Goal: Task Accomplishment & Management: Use online tool/utility

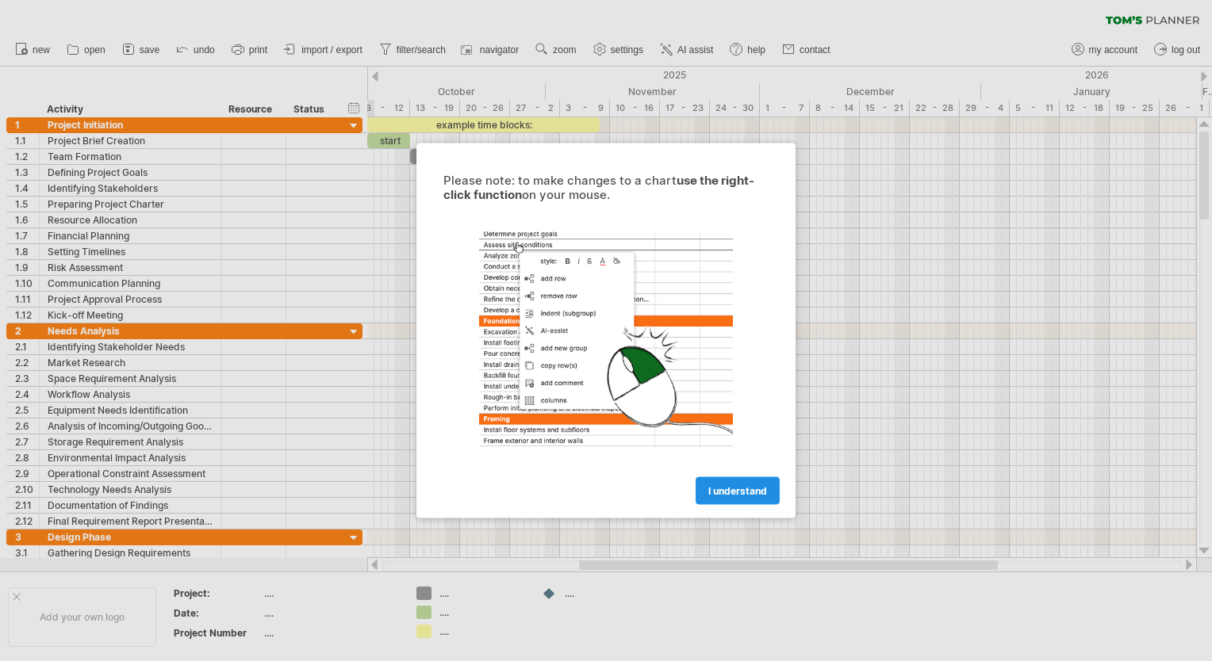
click at [752, 494] on span "I understand" at bounding box center [737, 491] width 59 height 12
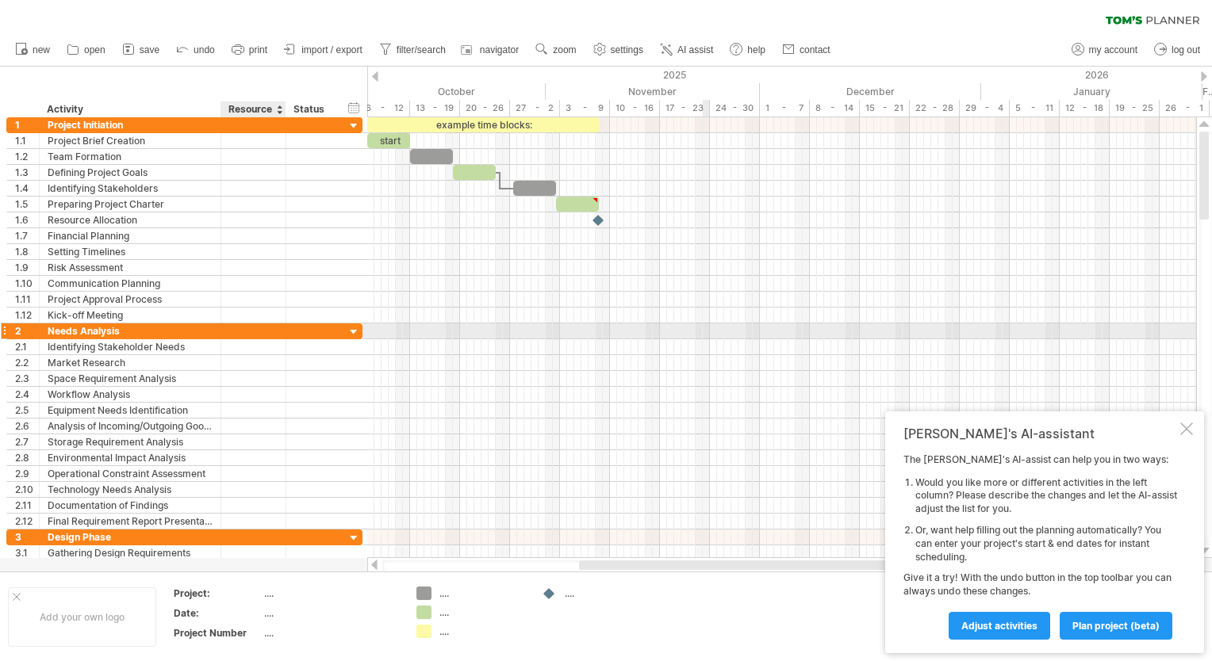
click at [292, 332] on div at bounding box center [312, 331] width 52 height 15
click at [355, 332] on div at bounding box center [354, 332] width 15 height 15
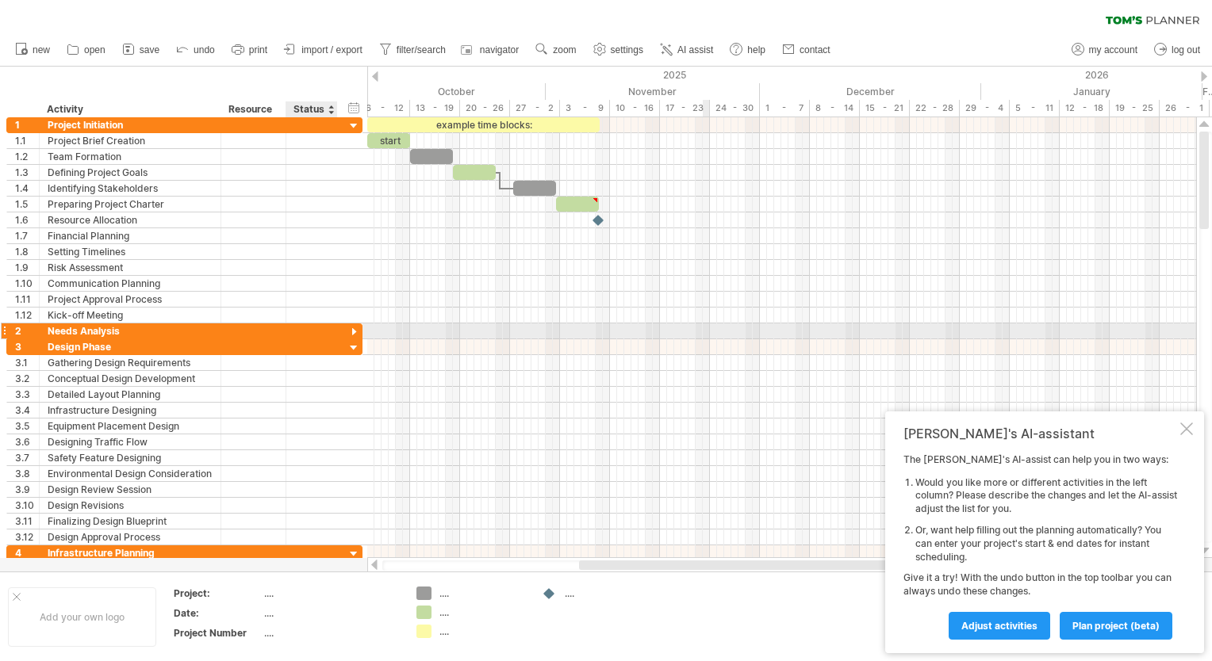
click at [355, 332] on div at bounding box center [354, 332] width 15 height 15
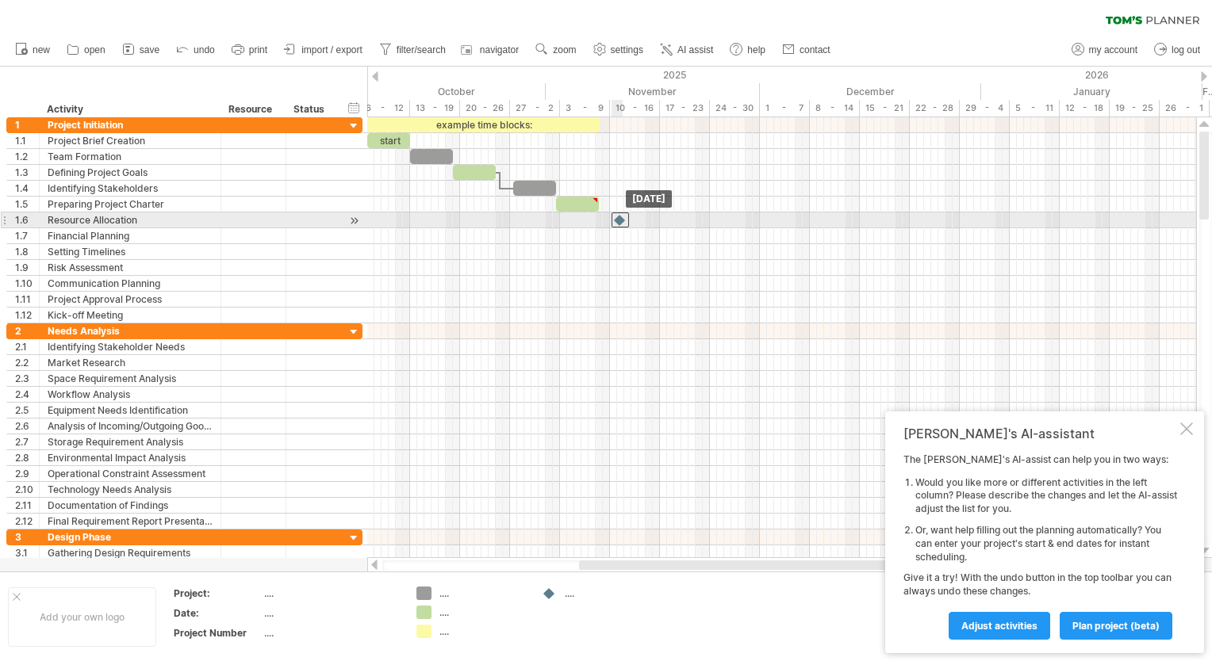
drag, startPoint x: 600, startPoint y: 221, endPoint x: 631, endPoint y: 220, distance: 30.9
click at [629, 220] on div at bounding box center [619, 220] width 17 height 15
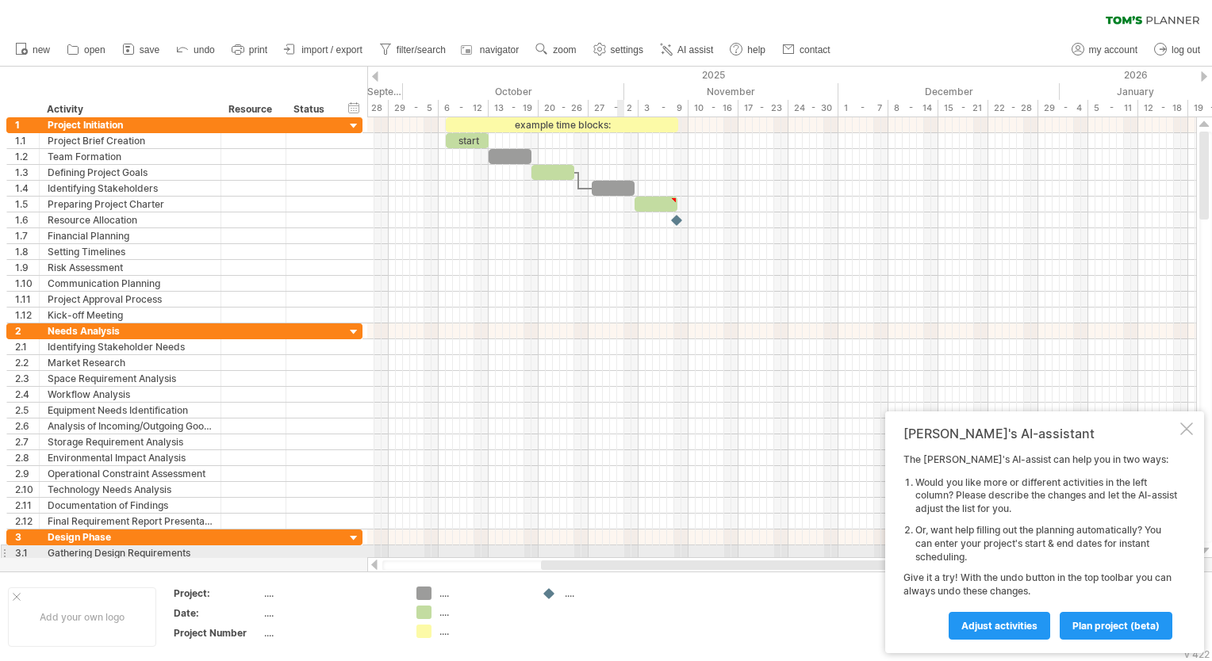
drag, startPoint x: 657, startPoint y: 562, endPoint x: 617, endPoint y: 554, distance: 40.6
click at [617, 554] on div "Trying to reach [DOMAIN_NAME] Connected again... 0% clear filter new 1" at bounding box center [606, 330] width 1212 height 661
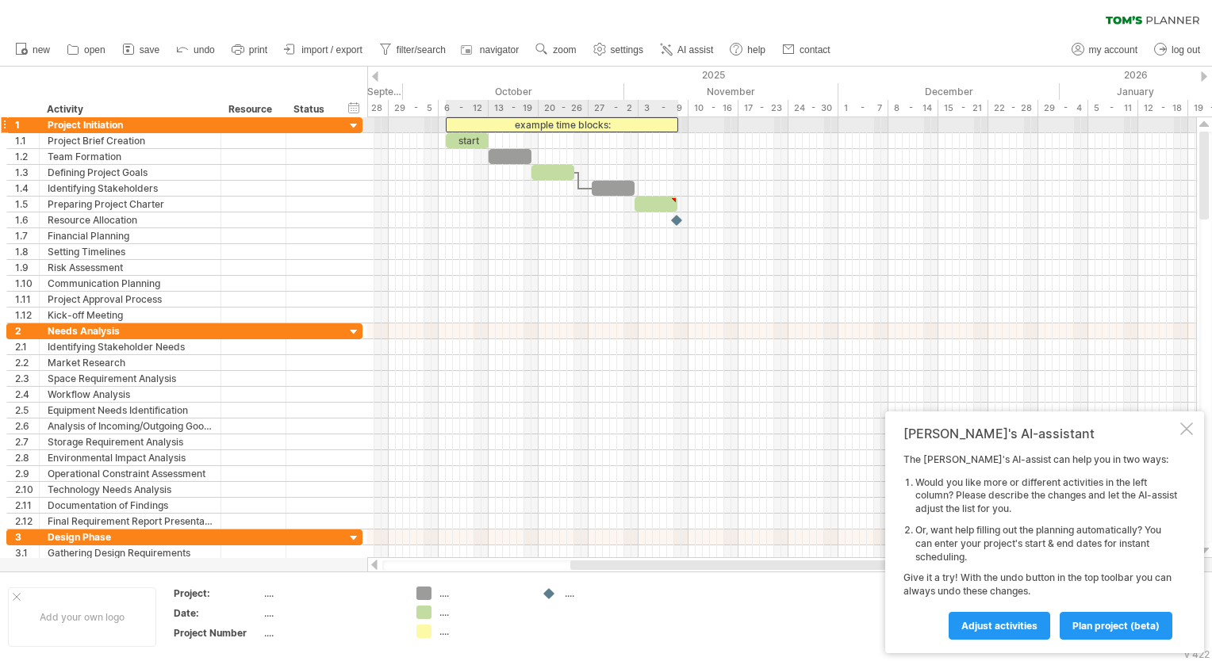
click at [595, 130] on div "example time blocks:" at bounding box center [562, 124] width 232 height 15
click at [595, 130] on div "**********" at bounding box center [562, 124] width 232 height 15
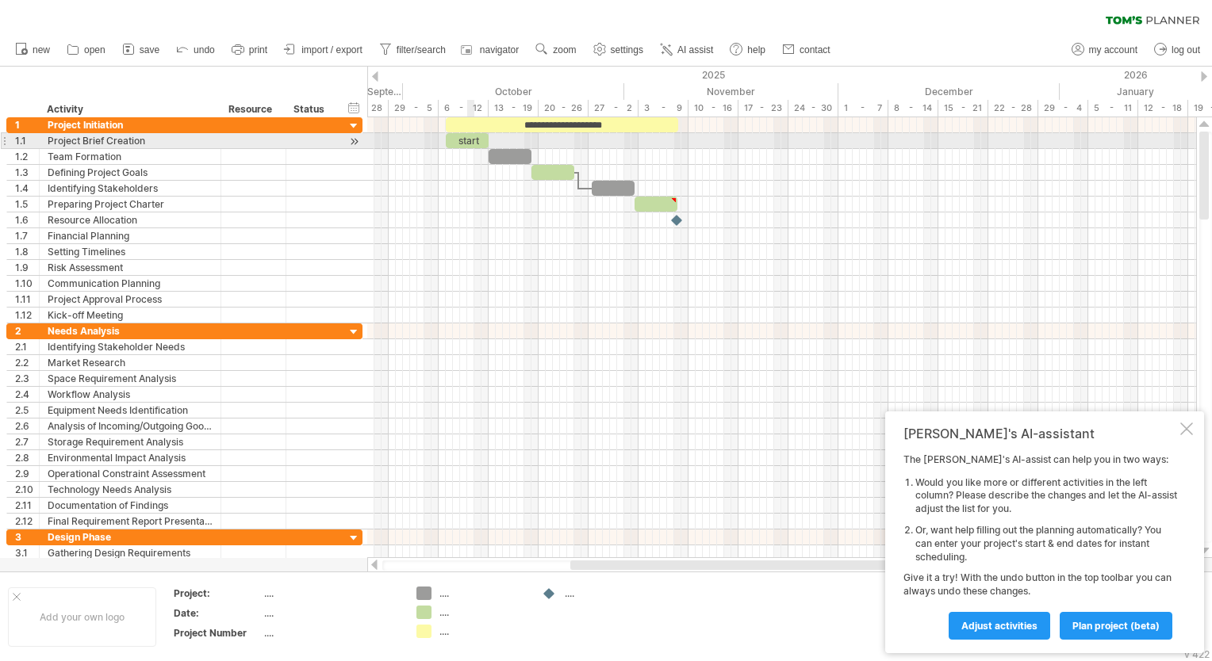
click at [468, 148] on div at bounding box center [781, 141] width 829 height 16
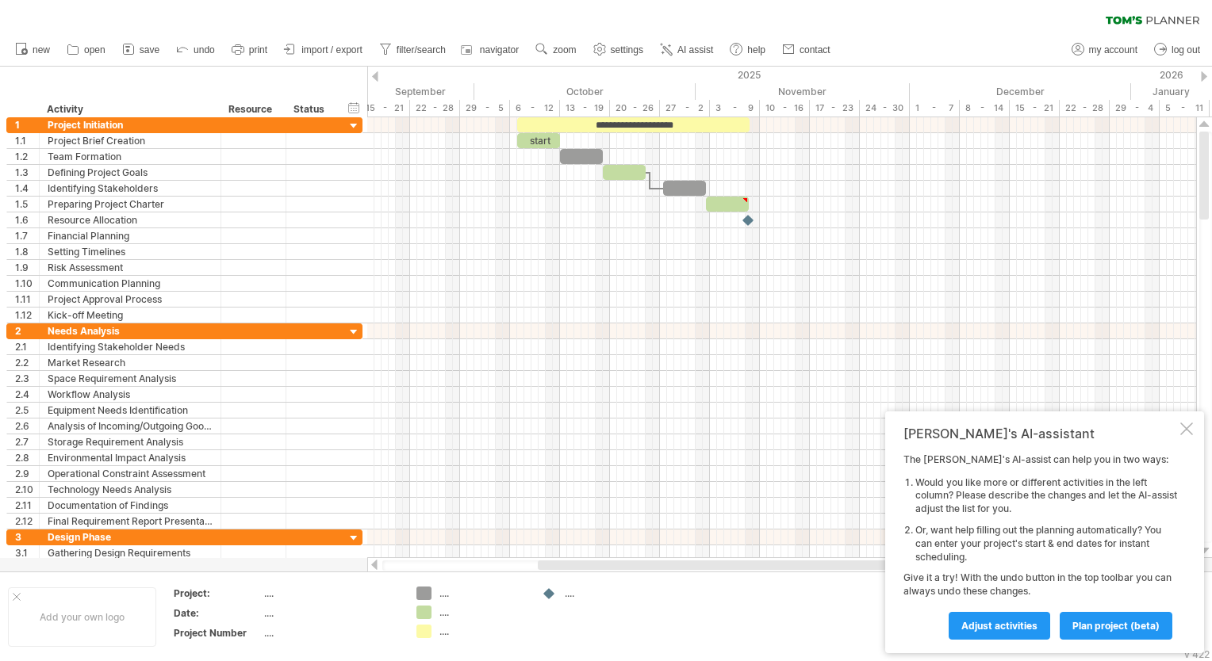
drag, startPoint x: 638, startPoint y: 568, endPoint x: 606, endPoint y: 563, distance: 32.9
click at [606, 563] on div at bounding box center [747, 566] width 419 height 10
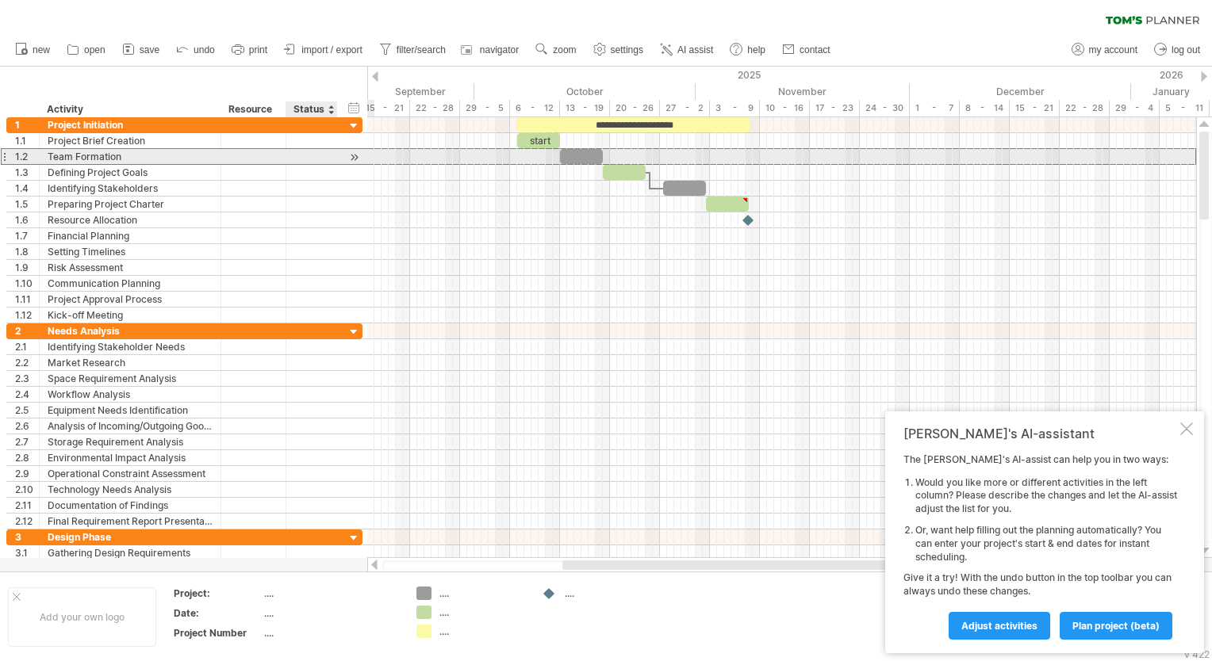
click at [305, 154] on div at bounding box center [311, 156] width 35 height 15
click at [305, 144] on div at bounding box center [311, 140] width 35 height 15
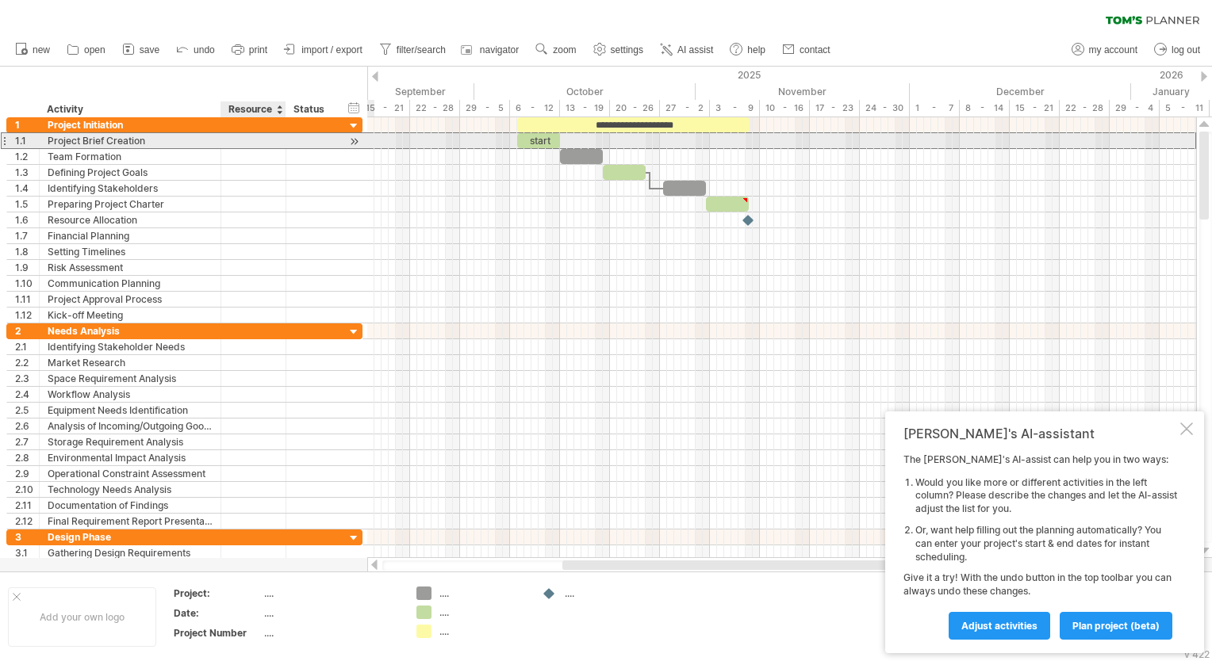
click at [273, 138] on div at bounding box center [253, 140] width 48 height 15
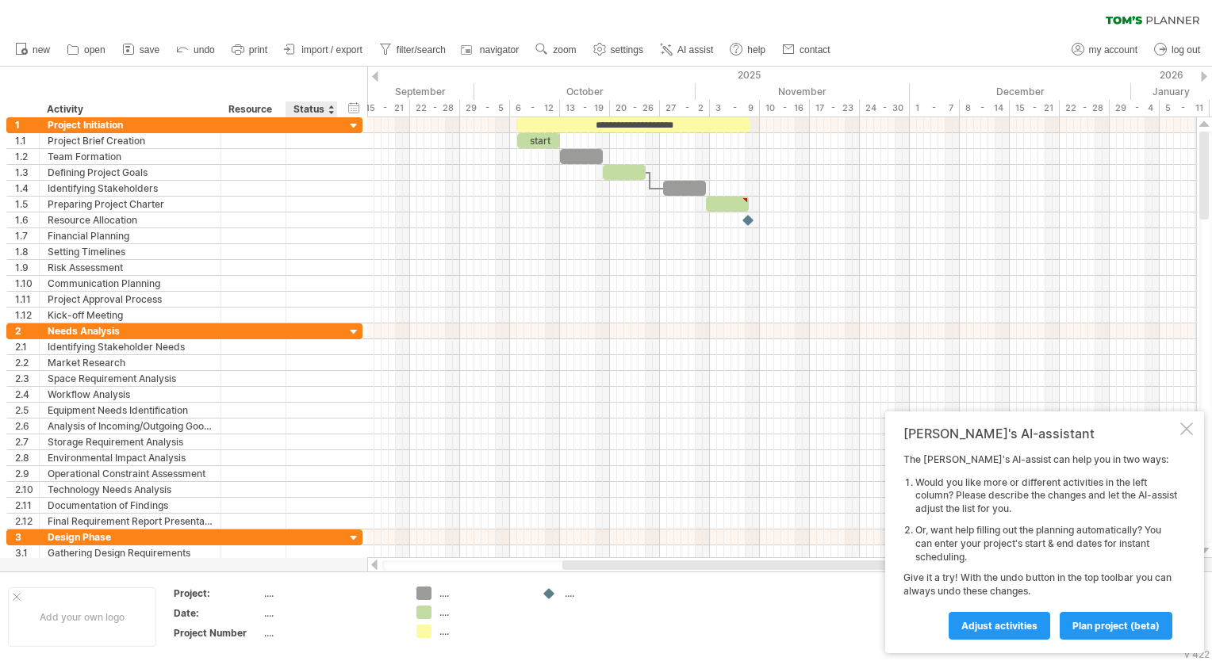
click at [303, 108] on div "Status" at bounding box center [310, 110] width 35 height 16
click at [329, 111] on div at bounding box center [331, 110] width 6 height 16
click at [349, 111] on div "hide start/end/duration show start/end/duration" at bounding box center [354, 107] width 15 height 17
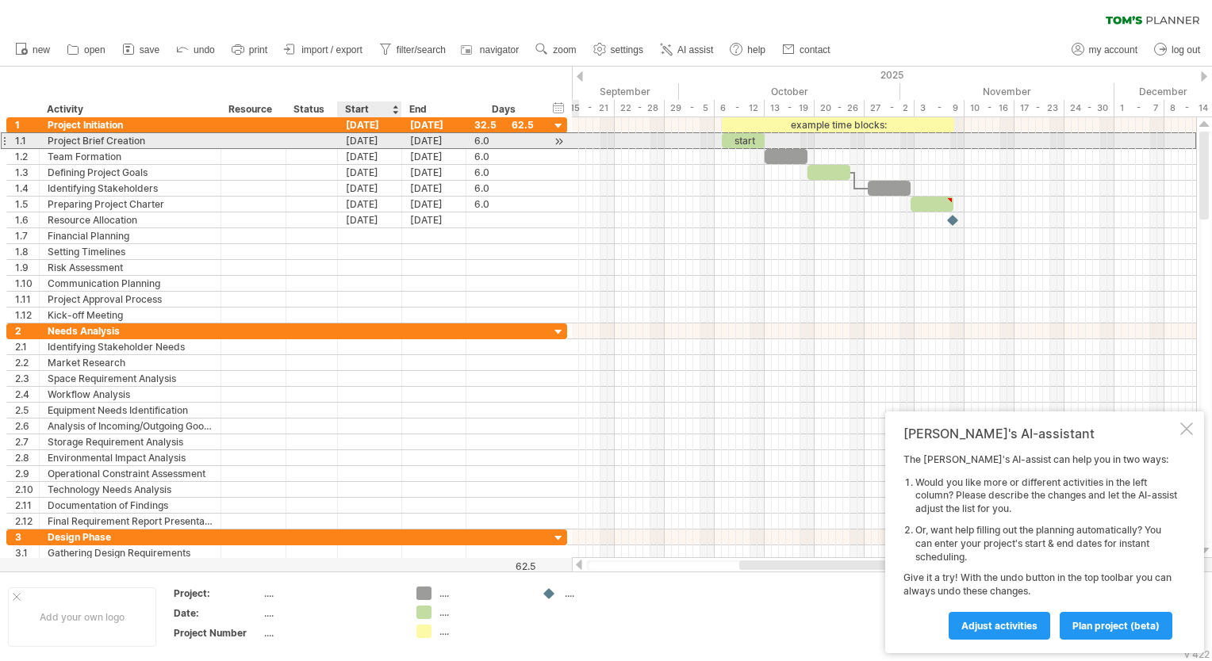
click at [380, 141] on div "[DATE]" at bounding box center [370, 140] width 64 height 15
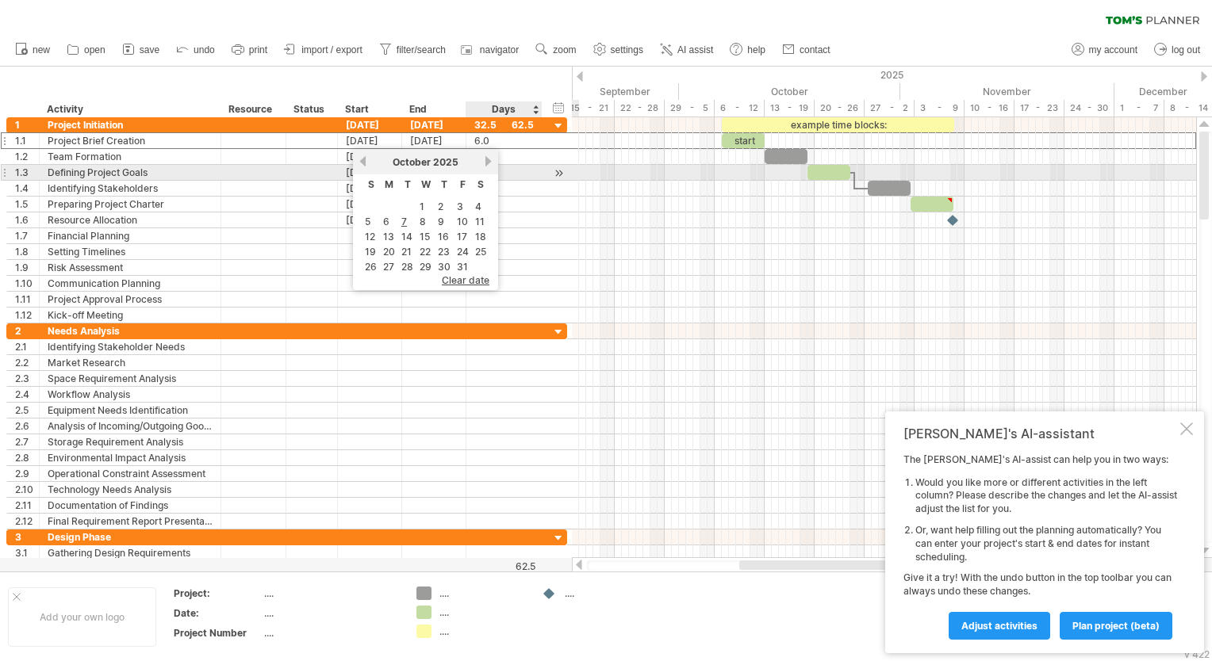
click at [482, 165] on link "next" at bounding box center [488, 161] width 12 height 12
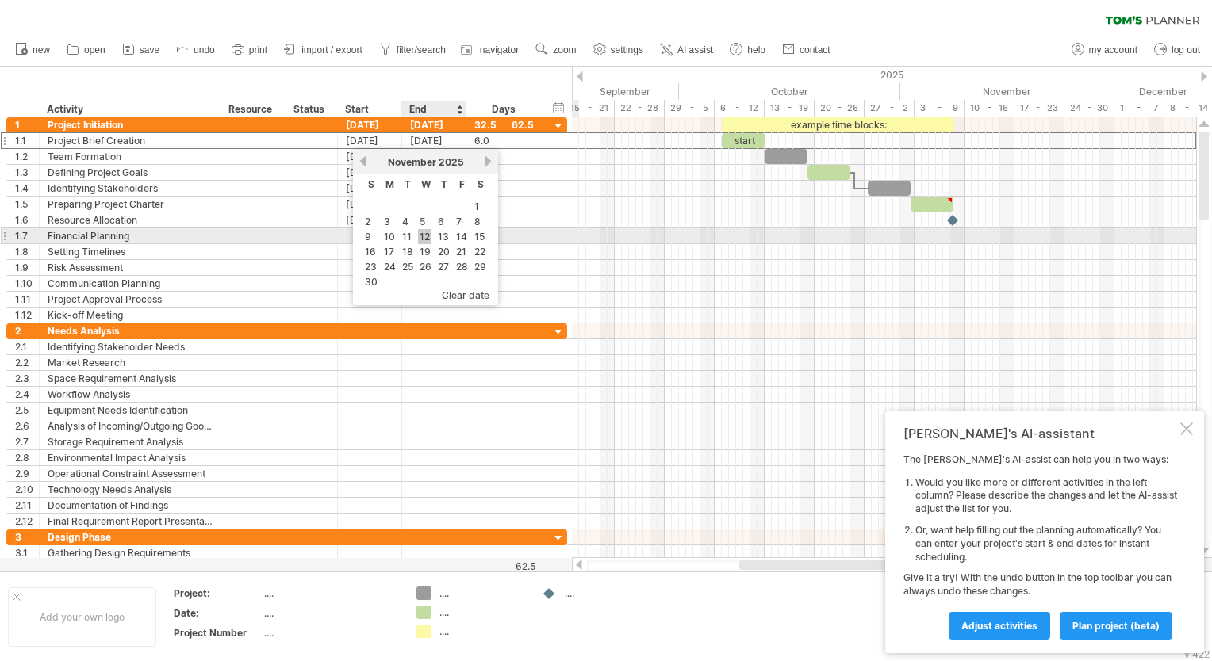
click at [422, 239] on link "12" at bounding box center [424, 236] width 13 height 15
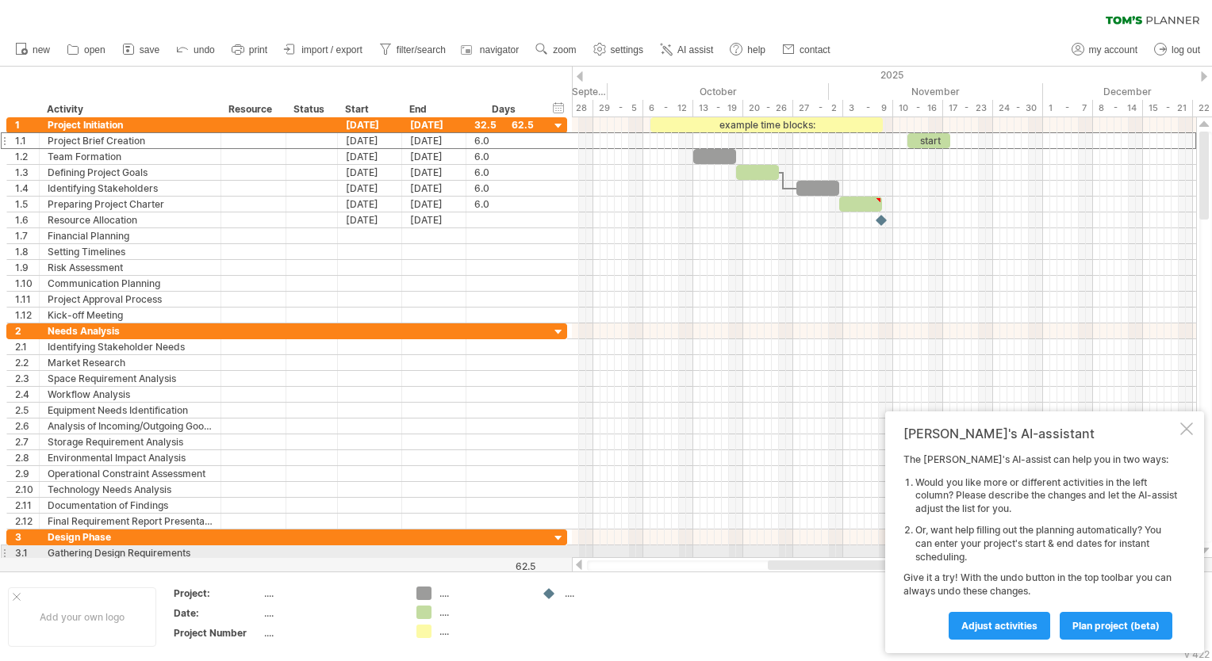
drag, startPoint x: 746, startPoint y: 563, endPoint x: 774, endPoint y: 557, distance: 29.2
click at [774, 558] on div at bounding box center [884, 566] width 625 height 16
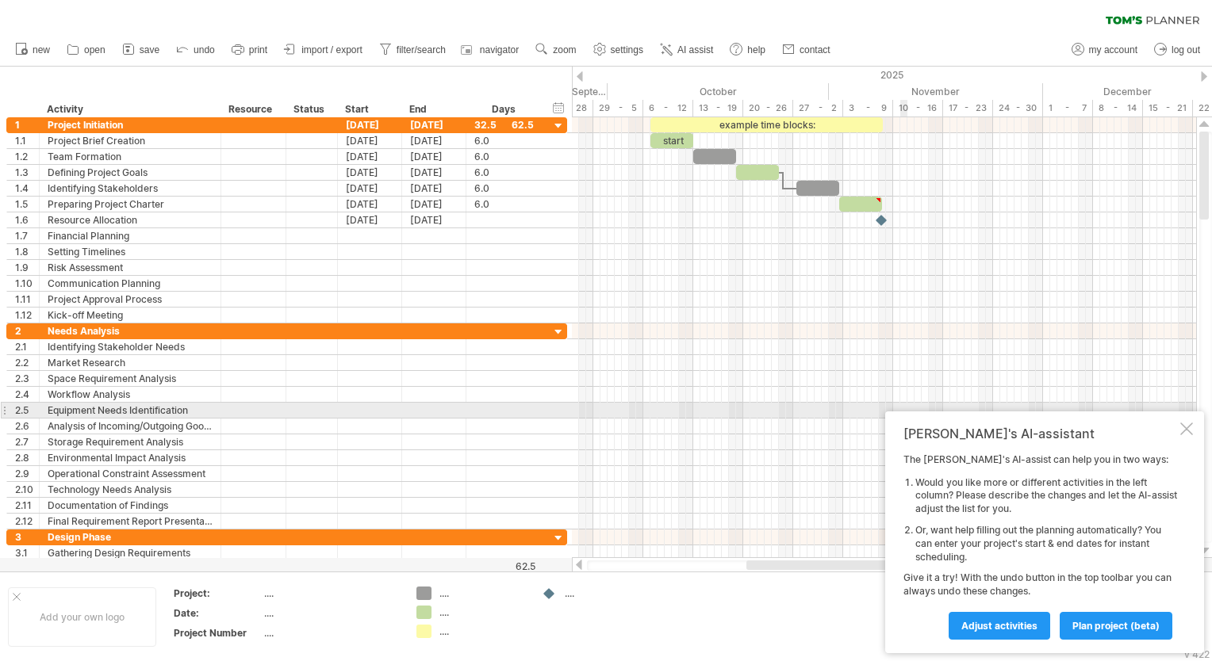
click at [902, 405] on div at bounding box center [884, 411] width 624 height 16
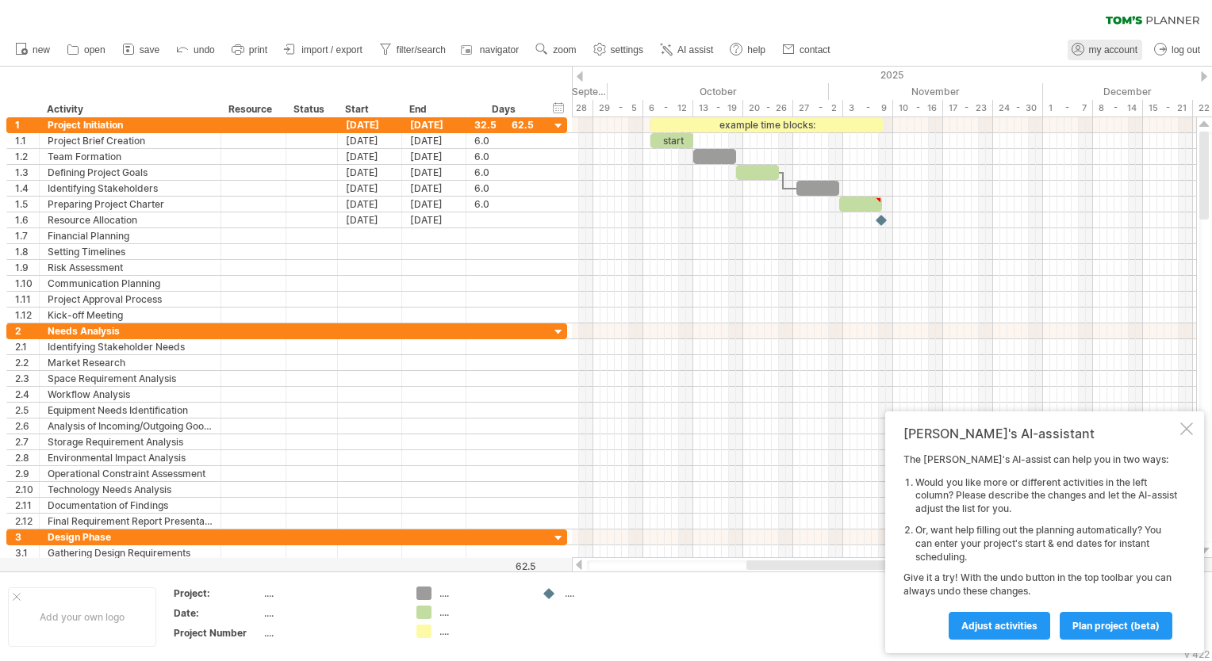
click at [1102, 44] on span "my account" at bounding box center [1113, 49] width 48 height 11
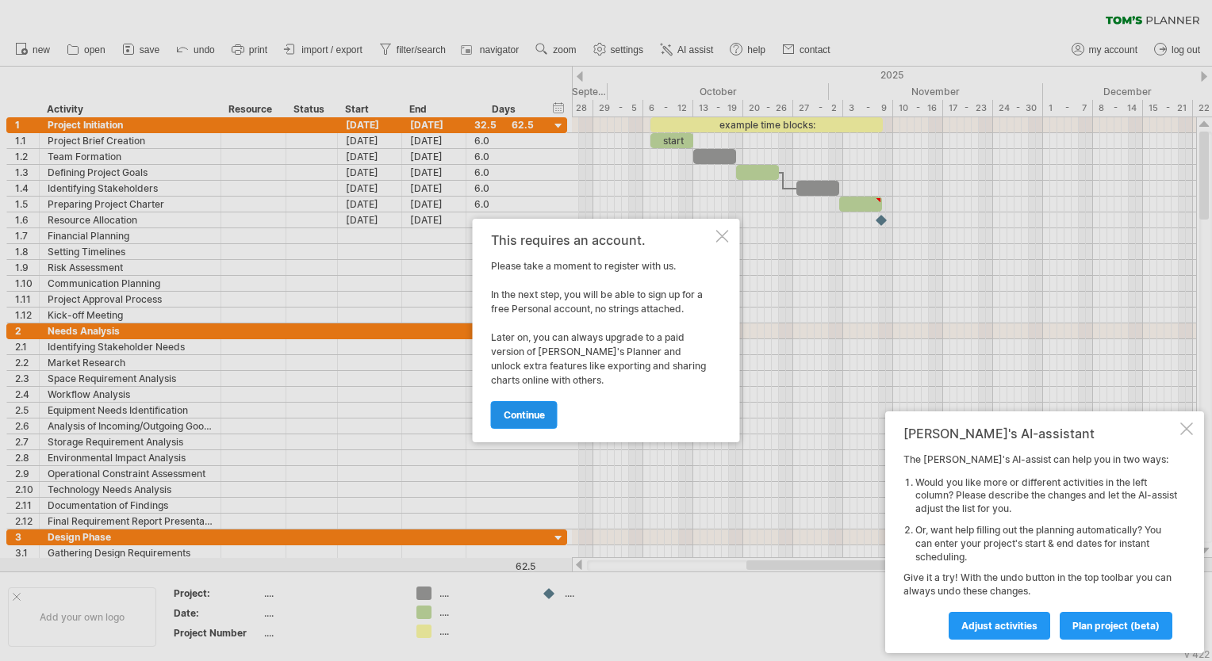
click at [555, 427] on link "continue" at bounding box center [524, 415] width 67 height 28
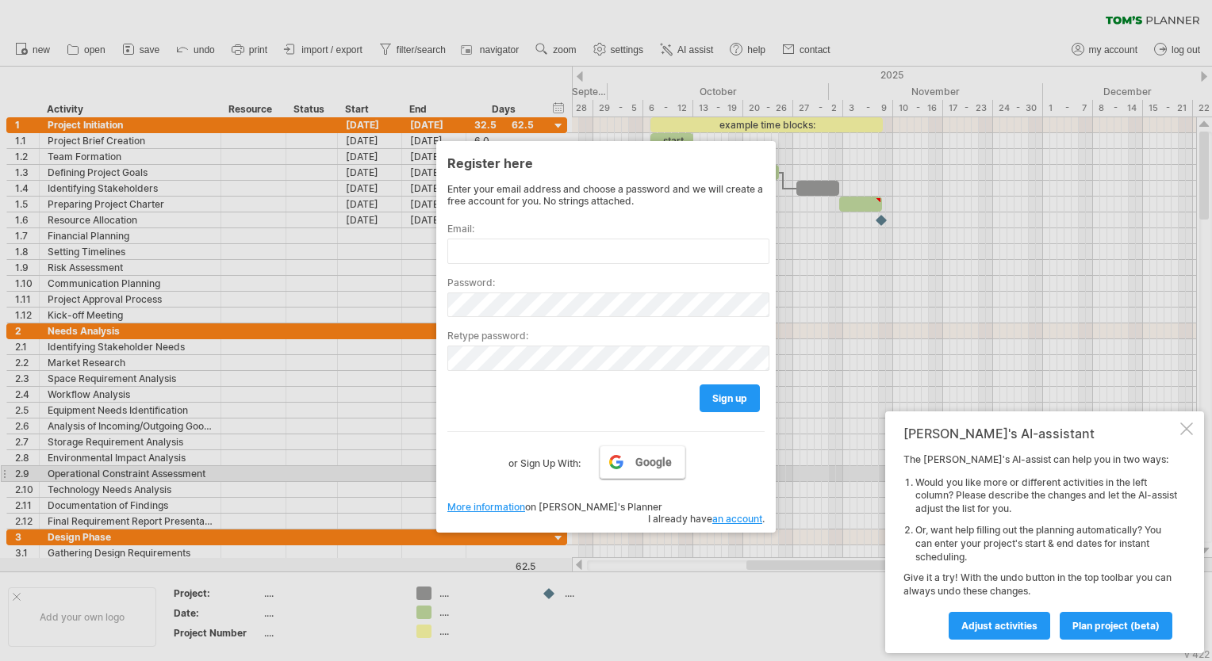
click at [624, 470] on link "Google" at bounding box center [643, 462] width 86 height 33
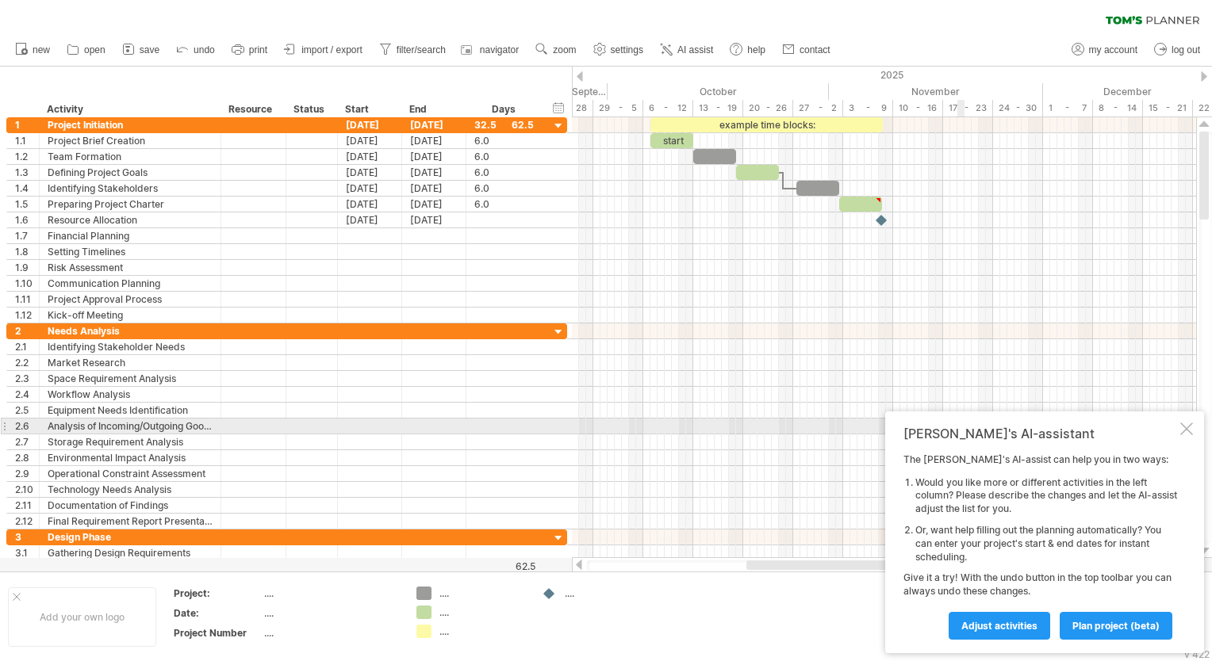
click at [1186, 431] on div at bounding box center [1186, 429] width 13 height 13
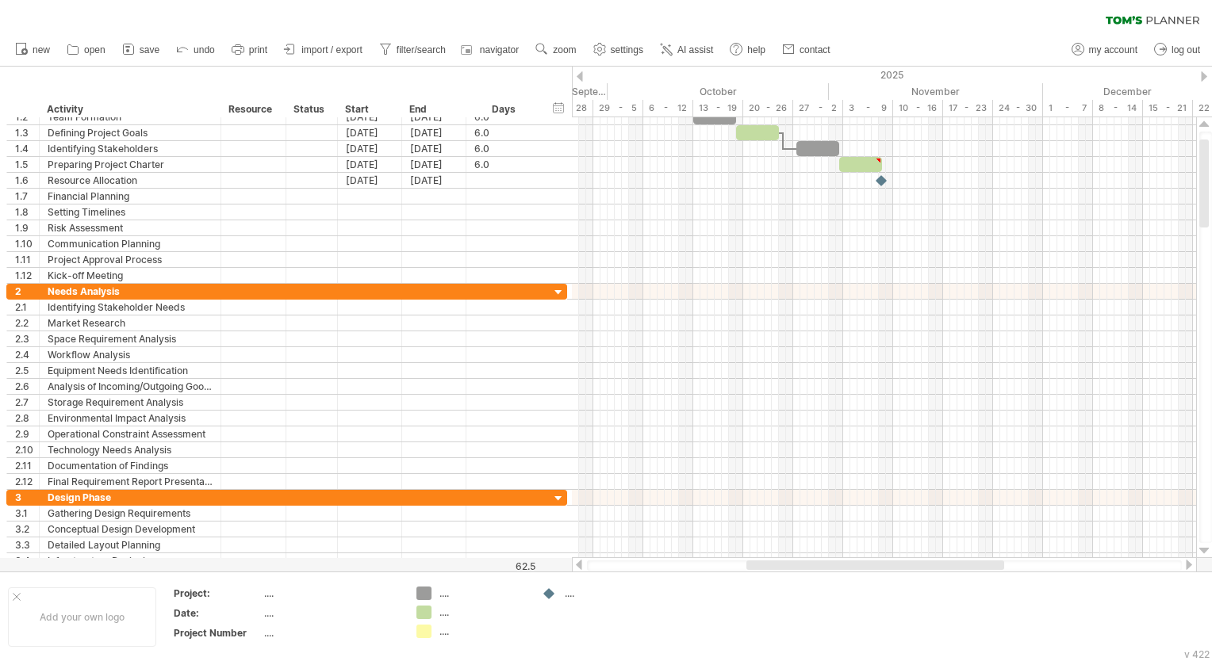
drag, startPoint x: 922, startPoint y: 563, endPoint x: 1209, endPoint y: 523, distance: 290.6
click at [1198, 527] on div at bounding box center [892, 345] width 640 height 456
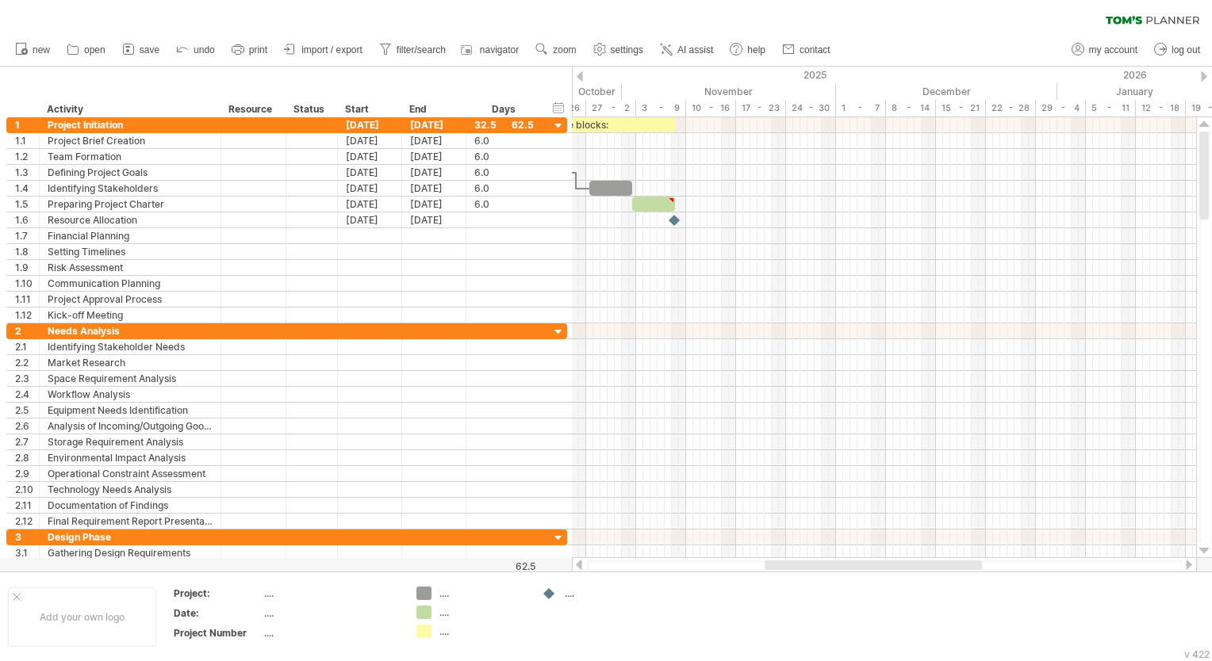
drag, startPoint x: 1042, startPoint y: 569, endPoint x: 962, endPoint y: 561, distance: 80.6
click at [962, 561] on div at bounding box center [873, 566] width 217 height 10
click at [132, 44] on icon at bounding box center [128, 49] width 10 height 10
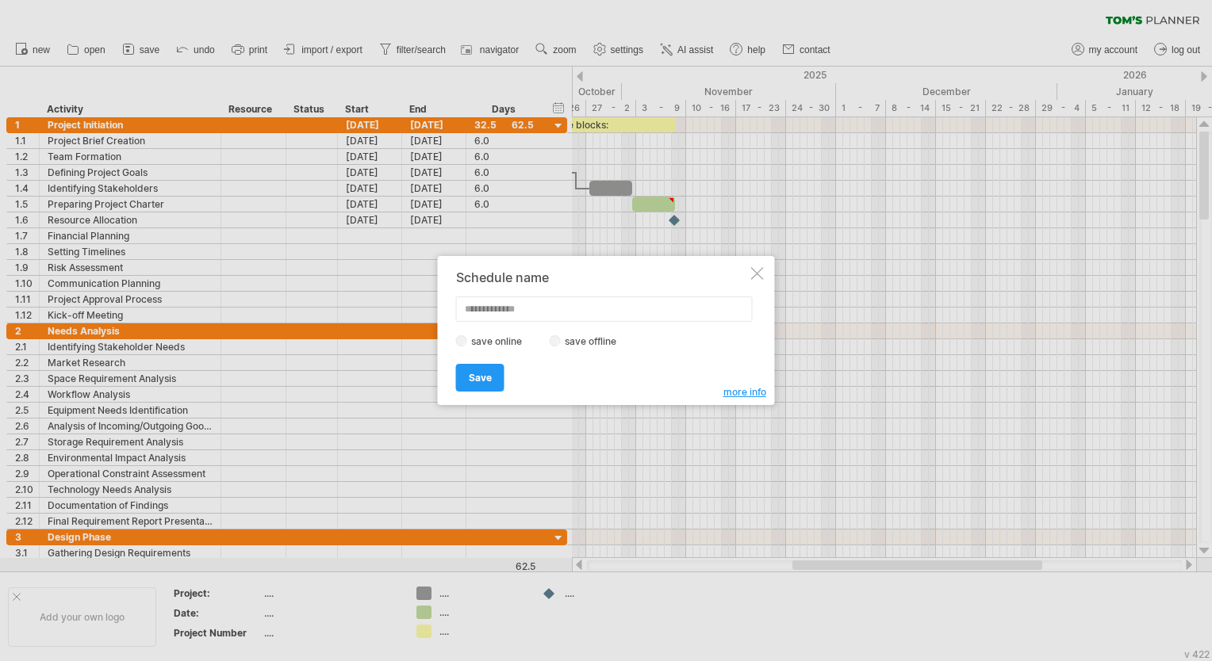
click at [569, 342] on label "save offline" at bounding box center [595, 341] width 69 height 12
click at [571, 312] on input "text" at bounding box center [604, 309] width 297 height 25
type input "******"
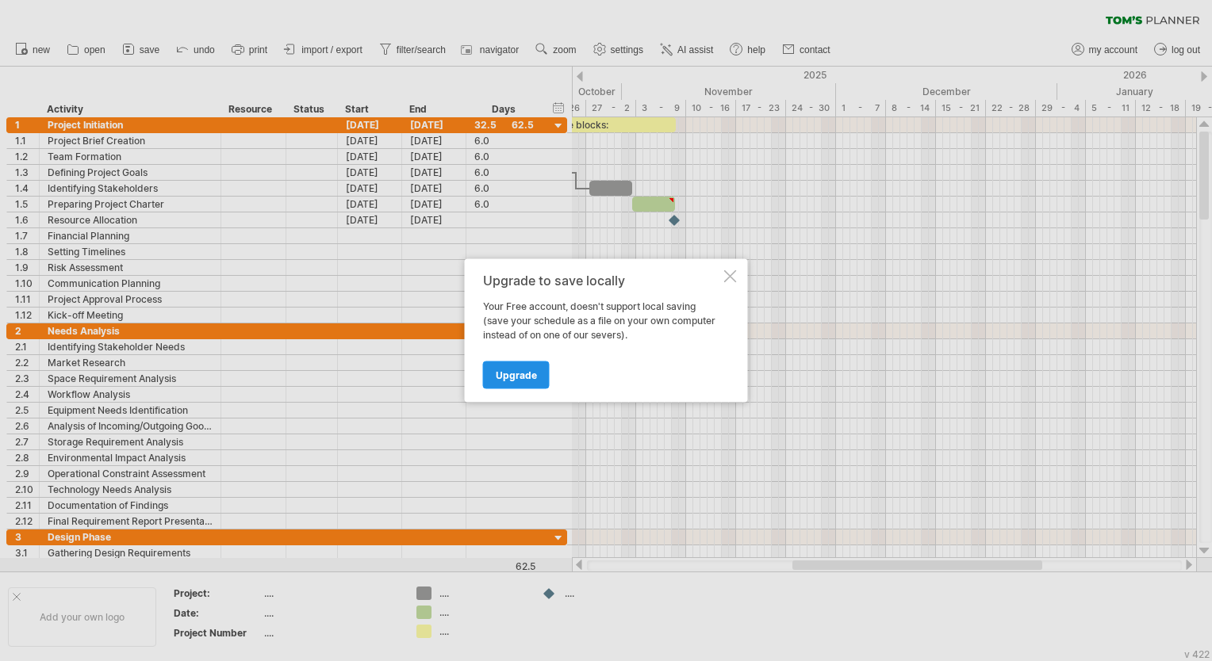
click at [541, 381] on link "Upgrade" at bounding box center [516, 376] width 67 height 28
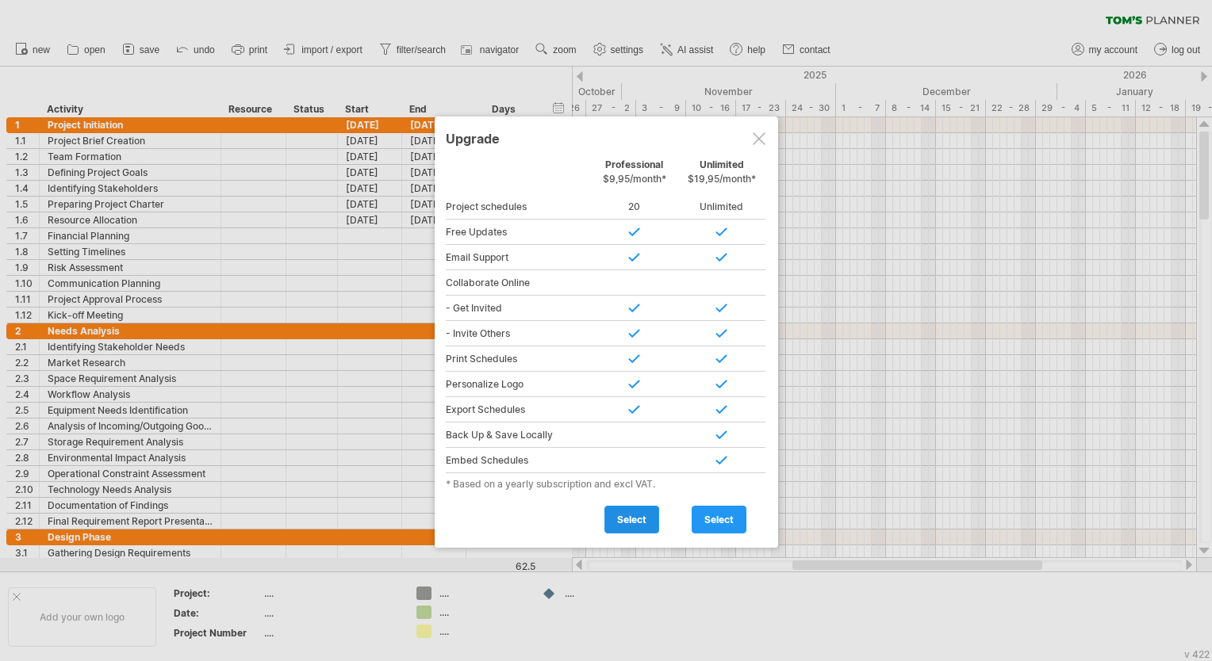
click at [639, 523] on span "select" at bounding box center [631, 520] width 29 height 12
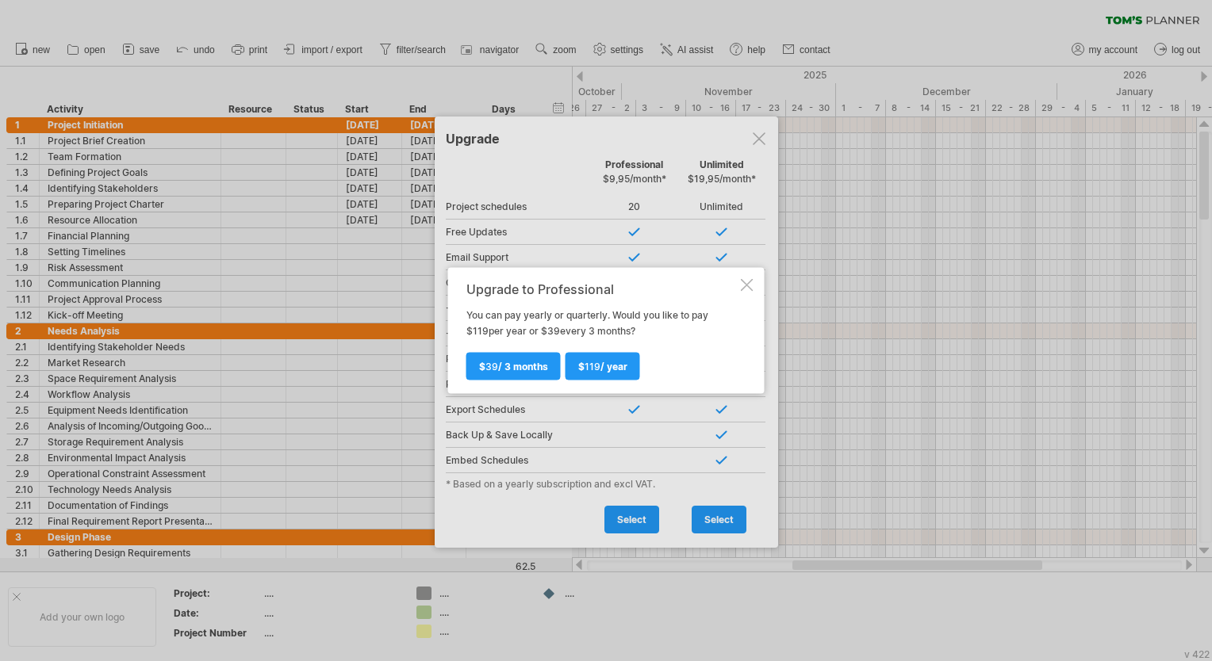
click at [752, 286] on div at bounding box center [747, 285] width 13 height 13
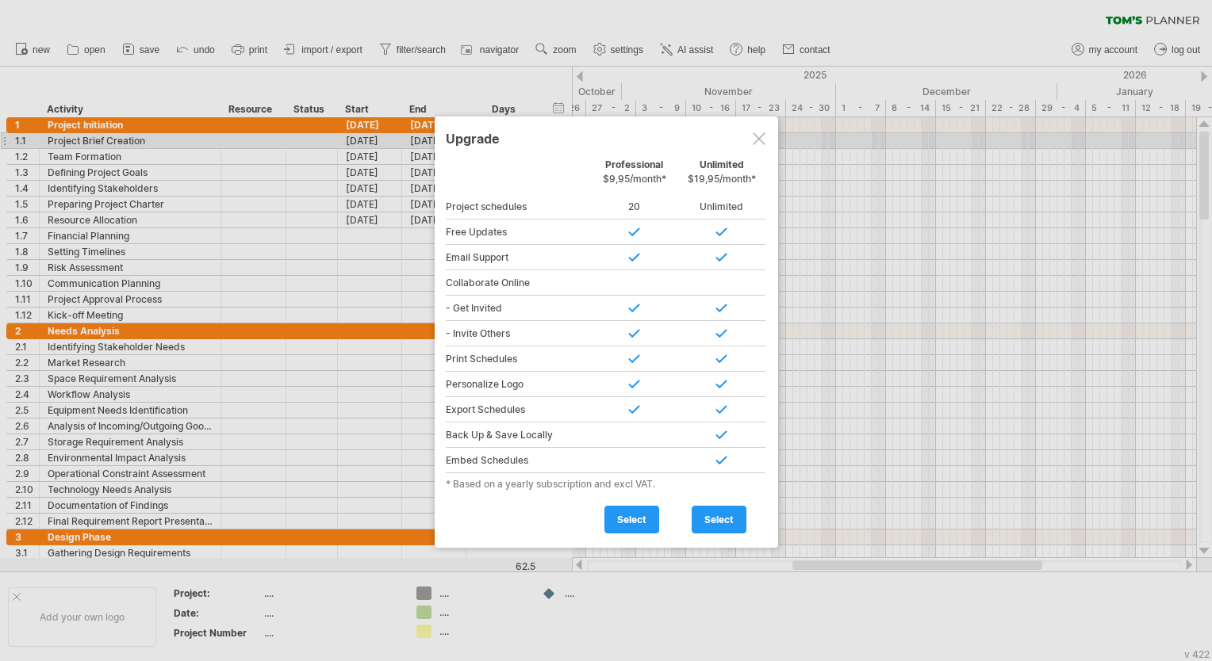
click at [761, 143] on div at bounding box center [759, 138] width 13 height 13
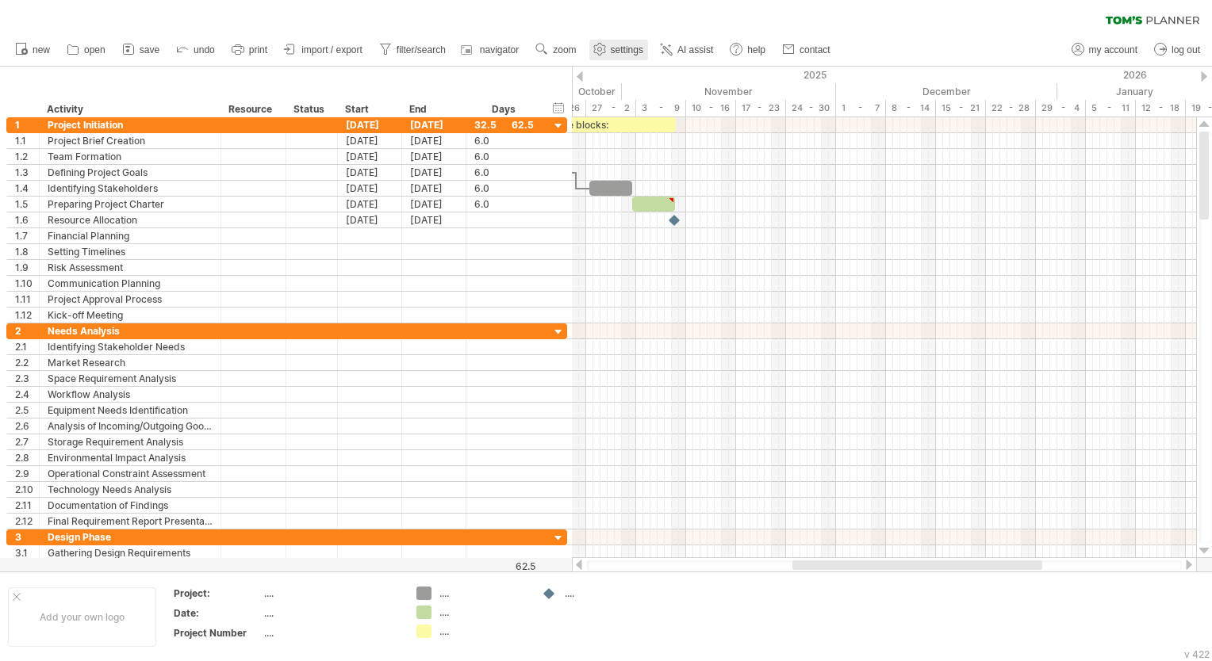
click at [612, 59] on link "settings" at bounding box center [618, 50] width 59 height 21
select select "*"
select select "**"
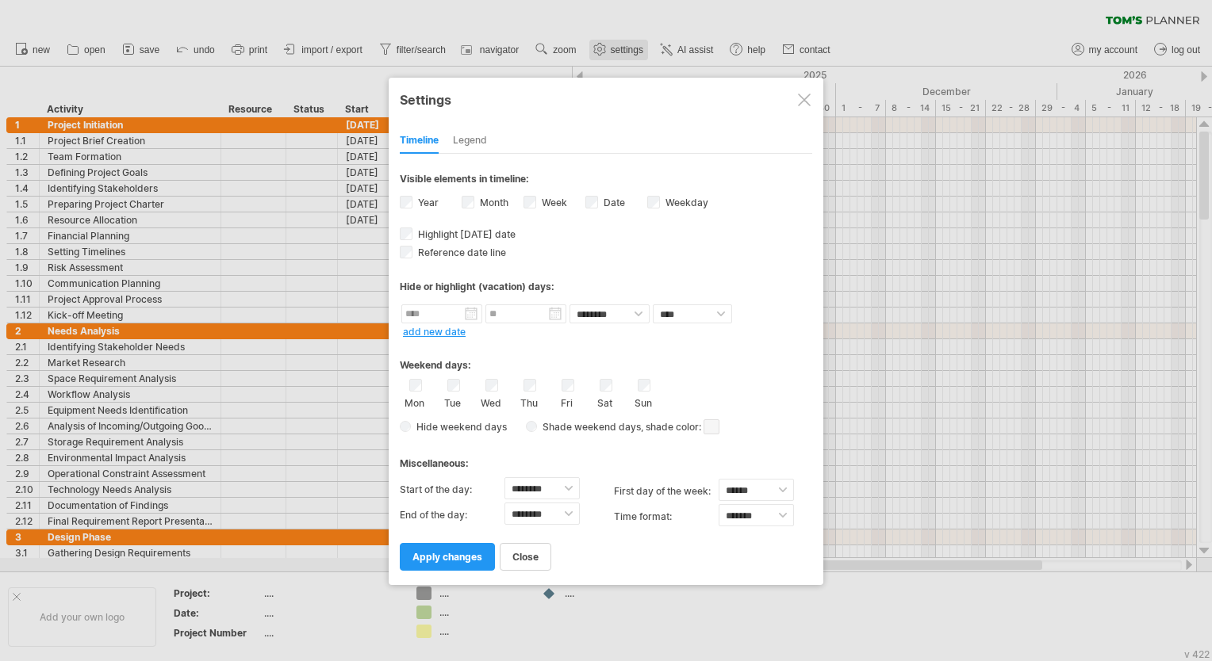
click at [612, 59] on div at bounding box center [606, 330] width 1212 height 661
